Goal: Check status

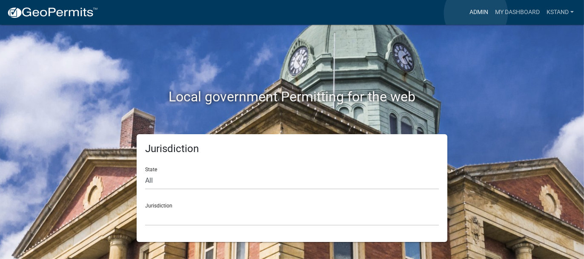
click at [476, 13] on link "Admin" at bounding box center [479, 12] width 26 height 16
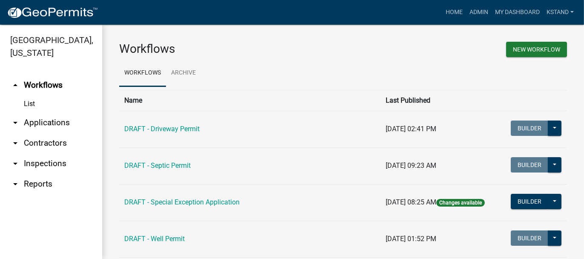
click at [48, 122] on link "arrow_drop_down Applications" at bounding box center [51, 122] width 102 height 20
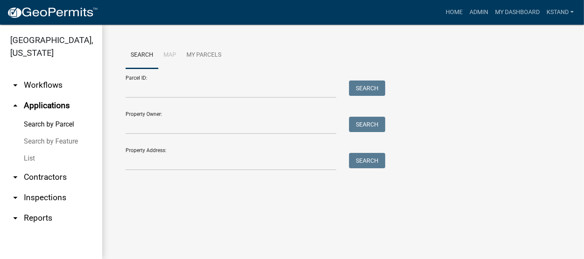
click at [29, 158] on link "List" at bounding box center [51, 158] width 102 height 17
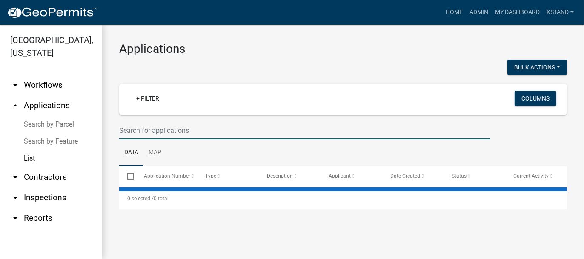
click at [139, 125] on input "text" at bounding box center [304, 130] width 371 height 17
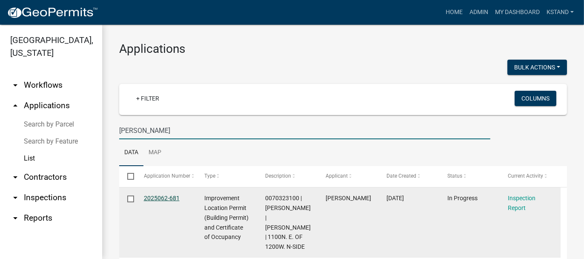
type input "[PERSON_NAME]"
click at [156, 197] on link "2025062-681" at bounding box center [162, 197] width 36 height 7
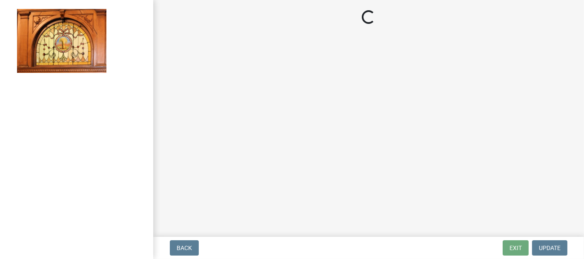
select select "62bb873c-c571-4454-ac8a-8c216551e2a3"
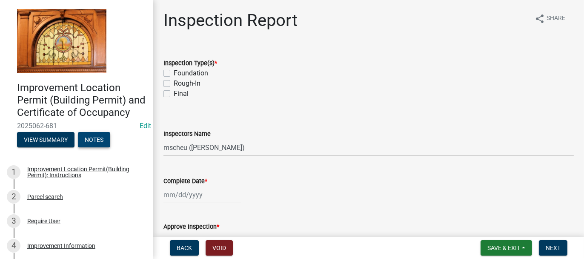
click at [91, 147] on button "Notes" at bounding box center [94, 139] width 32 height 15
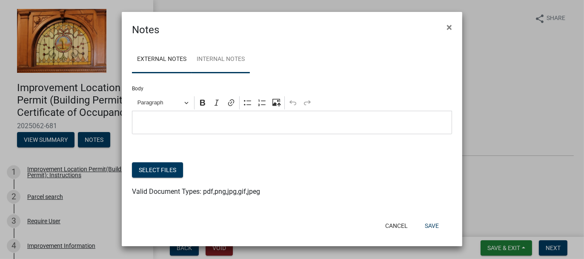
click at [222, 62] on link "Internal Notes" at bounding box center [220, 59] width 58 height 27
click at [394, 224] on button "Cancel" at bounding box center [396, 225] width 36 height 15
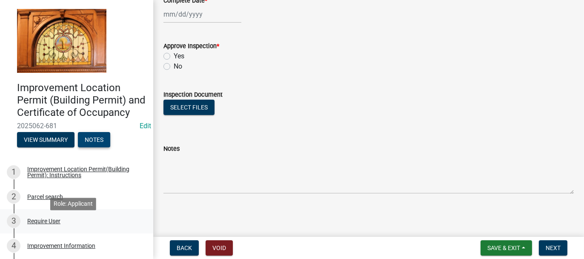
scroll to position [43, 0]
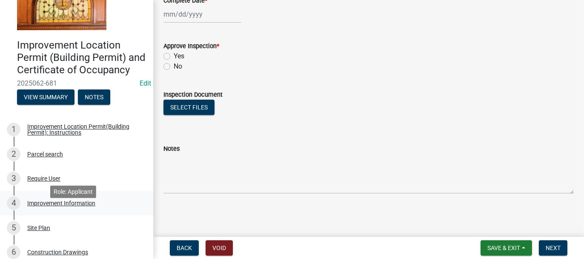
click at [58, 206] on div "Improvement Information" at bounding box center [61, 203] width 68 height 6
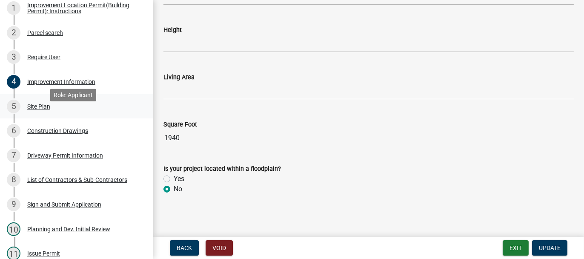
scroll to position [170, 0]
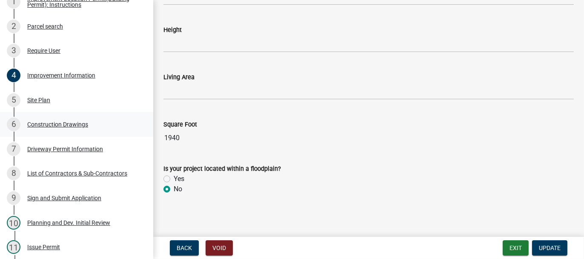
click at [49, 127] on div "Construction Drawings" at bounding box center [57, 124] width 61 height 6
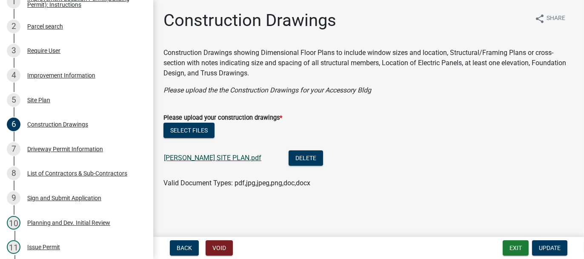
click at [185, 157] on link "[PERSON_NAME] SITE PLAN.pdf" at bounding box center [212, 158] width 97 height 8
click at [60, 201] on div "Sign and Submit Application" at bounding box center [64, 198] width 74 height 6
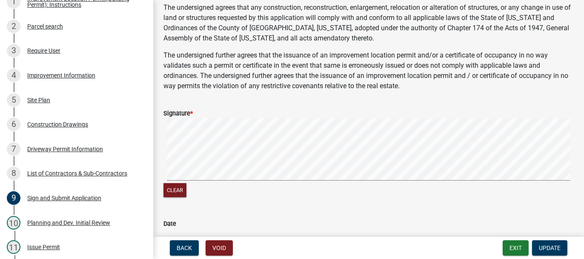
scroll to position [425, 0]
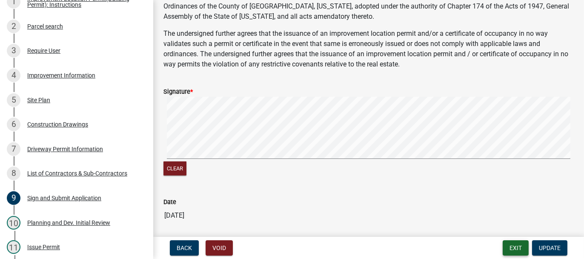
click at [518, 246] on button "Exit" at bounding box center [515, 247] width 26 height 15
